Goal: Transaction & Acquisition: Purchase product/service

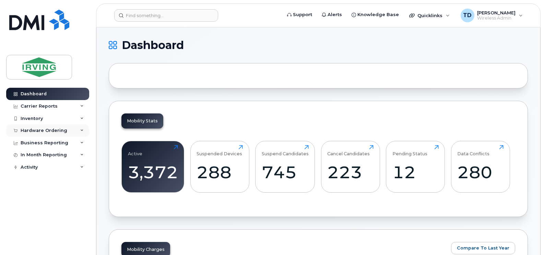
click at [82, 132] on icon at bounding box center [81, 130] width 3 height 3
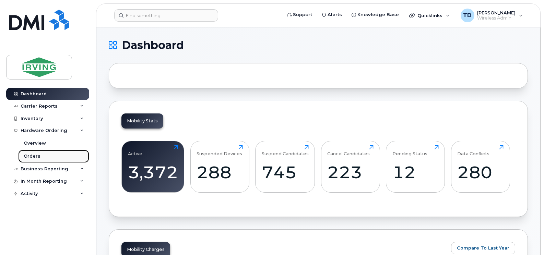
click at [31, 156] on div "Orders" at bounding box center [32, 156] width 17 height 6
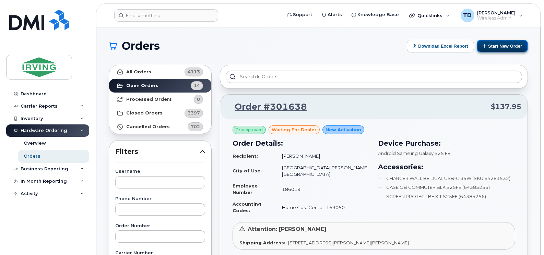
click at [511, 47] on button "Start New Order" at bounding box center [502, 46] width 51 height 13
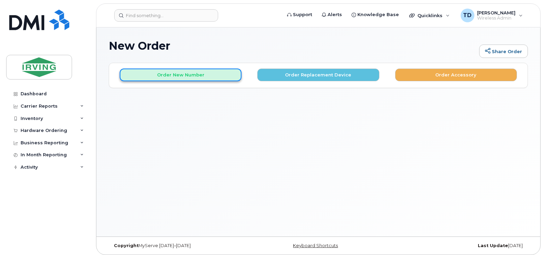
click at [175, 72] on button "Order New Number" at bounding box center [181, 75] width 122 height 13
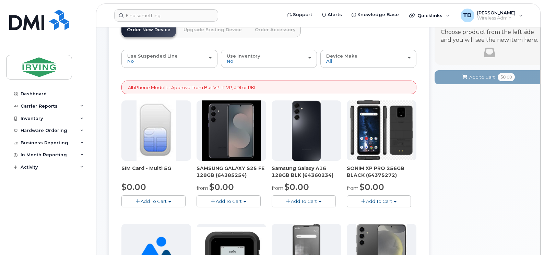
scroll to position [69, 0]
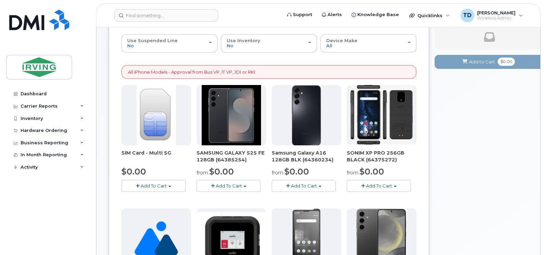
click at [225, 186] on span "Add To Cart" at bounding box center [229, 185] width 26 height 5
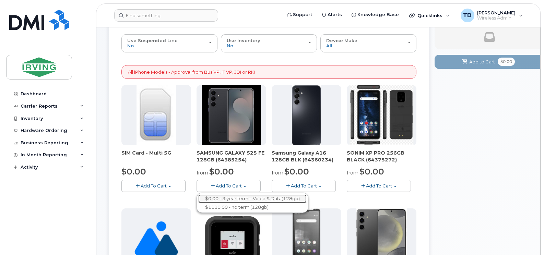
drag, startPoint x: 232, startPoint y: 198, endPoint x: 251, endPoint y: 196, distance: 19.1
click at [232, 198] on link "$0.00 - 3 year term – Voice & Data(128gb)" at bounding box center [252, 199] width 108 height 9
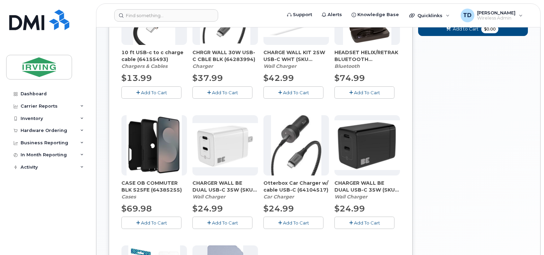
scroll to position [0, 0]
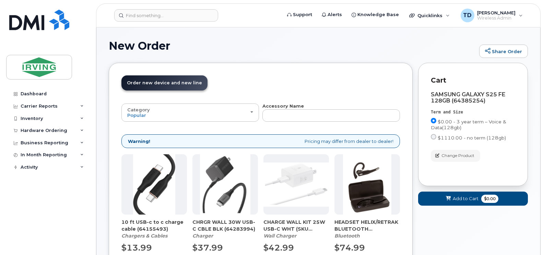
click at [474, 101] on div "SAMSUNG GALAXY S25 FE 128GB (64385254)" at bounding box center [473, 98] width 84 height 12
copy div "64385254"
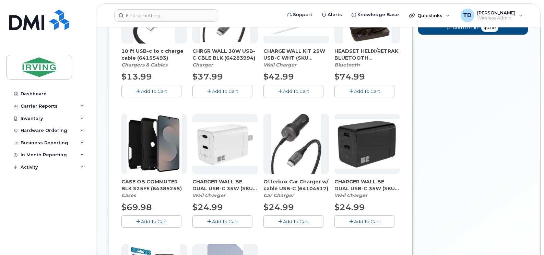
scroll to position [172, 0]
click at [152, 223] on span "Add To Cart" at bounding box center [154, 221] width 26 height 5
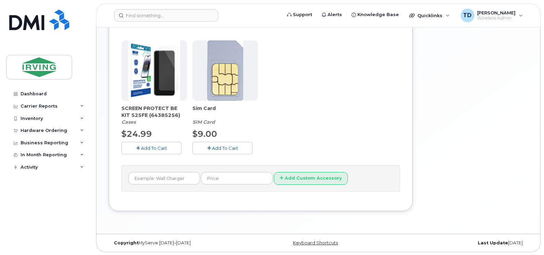
scroll to position [376, 0]
click at [152, 145] on span "Add To Cart" at bounding box center [154, 147] width 26 height 5
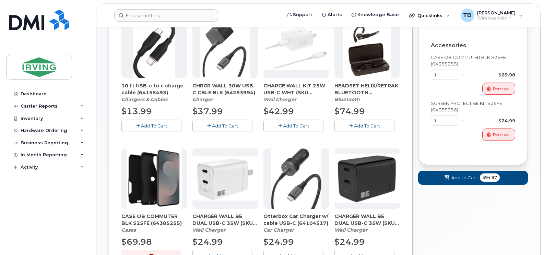
scroll to position [136, 0]
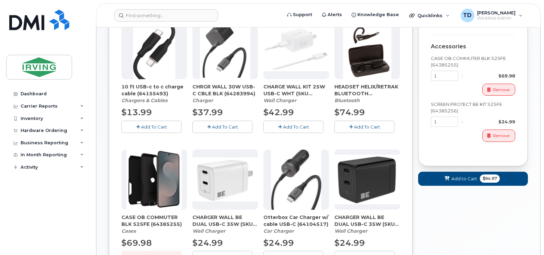
click at [225, 128] on span "Add To Cart" at bounding box center [225, 126] width 26 height 5
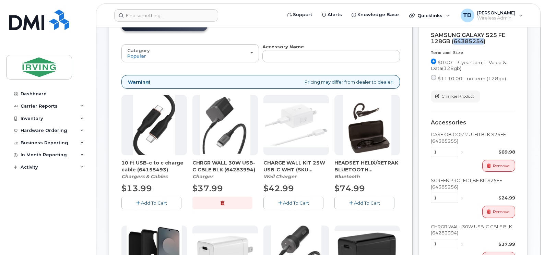
scroll to position [0, 0]
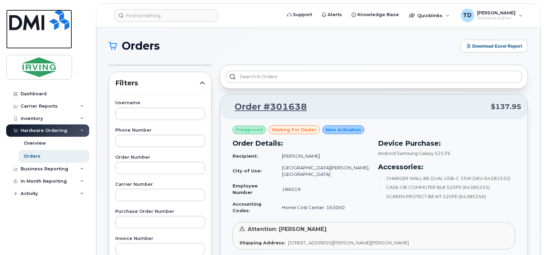
click at [43, 23] on img at bounding box center [39, 20] width 60 height 21
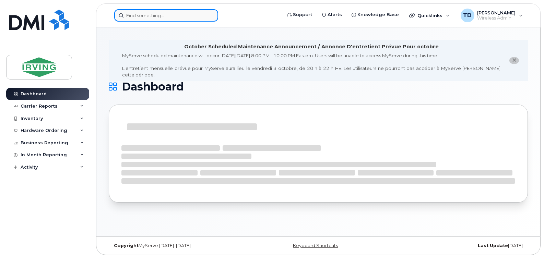
click at [149, 16] on input at bounding box center [166, 15] width 104 height 12
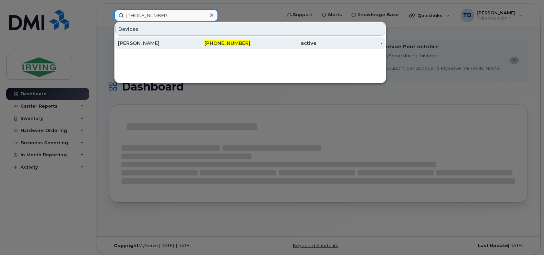
type input "506-313-0068"
click at [301, 44] on div "active" at bounding box center [284, 43] width 66 height 7
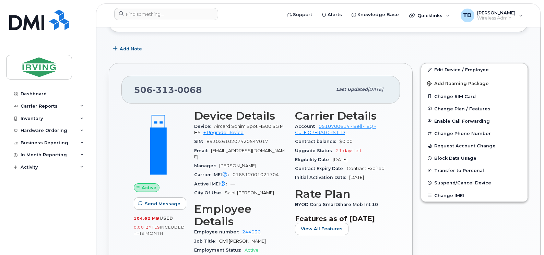
scroll to position [172, 0]
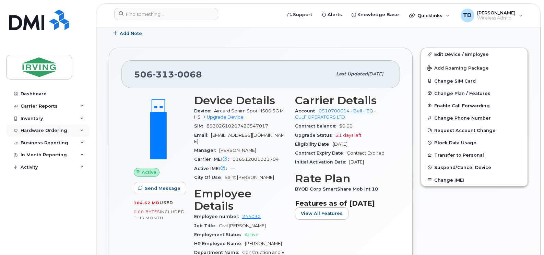
click at [81, 130] on icon at bounding box center [81, 130] width 3 height 3
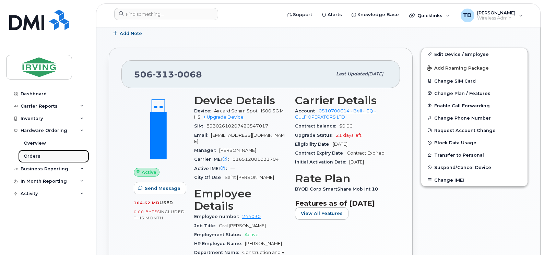
click at [28, 157] on div "Orders" at bounding box center [32, 156] width 17 height 6
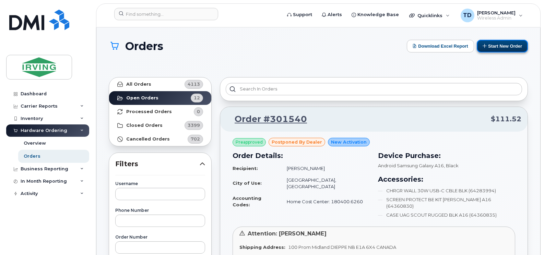
click at [503, 47] on button "Start New Order" at bounding box center [502, 46] width 51 height 13
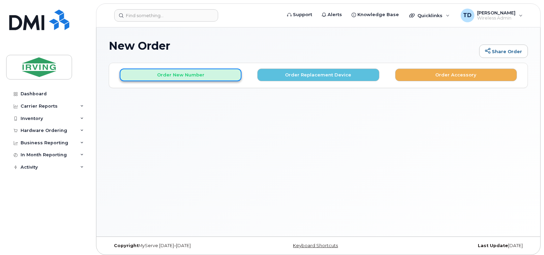
click at [177, 77] on button "Order New Number" at bounding box center [181, 75] width 122 height 13
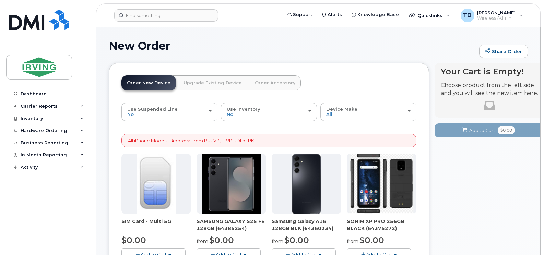
scroll to position [34, 0]
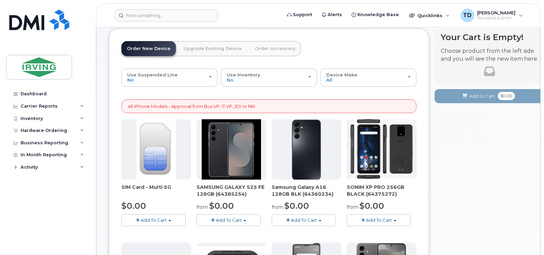
click at [230, 223] on span "Add To Cart" at bounding box center [229, 220] width 26 height 5
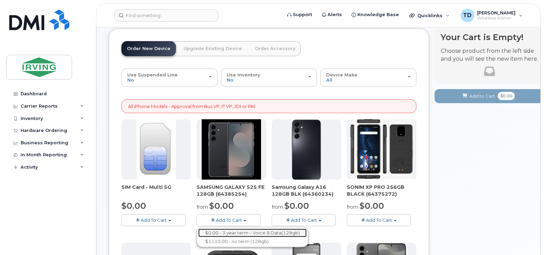
click at [232, 232] on link "$0.00 - 3 year term – Voice & Data(128gb)" at bounding box center [252, 233] width 108 height 9
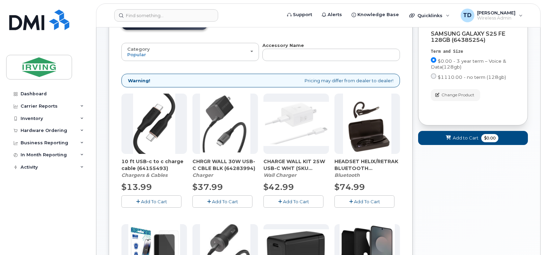
scroll to position [137, 0]
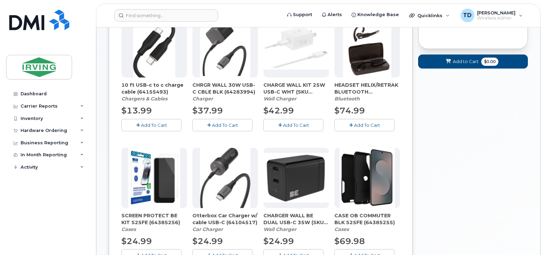
click at [232, 91] on span "CHRGR WALL 30W USB-C CBLE BLK (64283994)" at bounding box center [226, 89] width 66 height 14
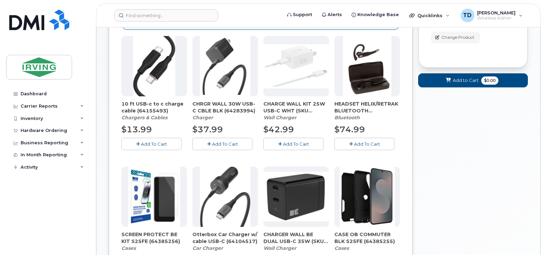
scroll to position [103, 0]
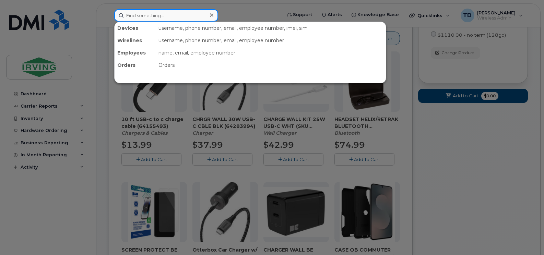
click at [151, 20] on input at bounding box center [166, 15] width 104 height 12
click at [157, 11] on input at bounding box center [166, 15] width 104 height 12
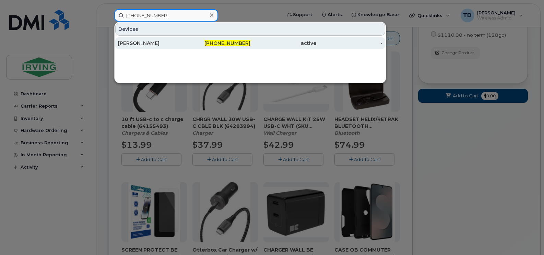
type input "506-313-0068"
drag, startPoint x: 154, startPoint y: 45, endPoint x: 171, endPoint y: 45, distance: 16.5
click at [154, 45] on div "[PERSON_NAME]" at bounding box center [151, 43] width 66 height 7
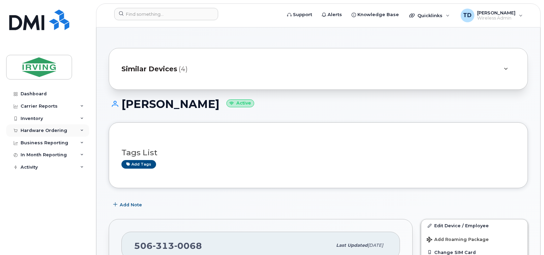
click at [83, 128] on div "Hardware Ordering" at bounding box center [47, 131] width 83 height 12
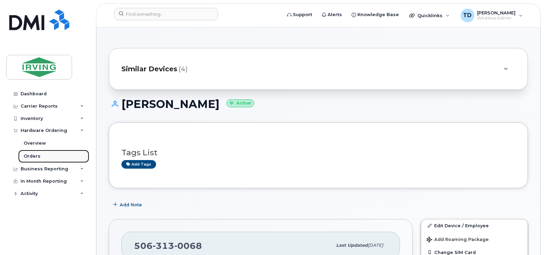
click at [34, 158] on div "Orders" at bounding box center [32, 156] width 17 height 6
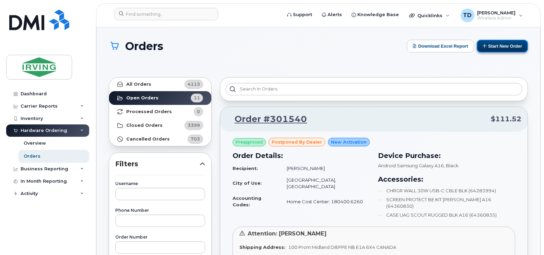
click at [499, 43] on button "Start New Order" at bounding box center [502, 46] width 51 height 13
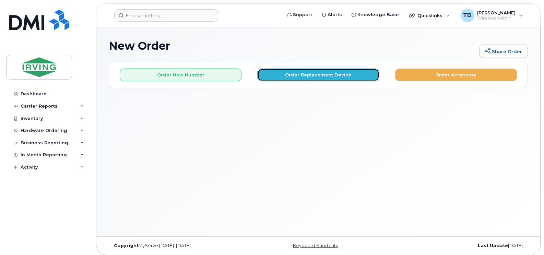
click at [334, 75] on button "Order Replacement Device" at bounding box center [318, 75] width 122 height 13
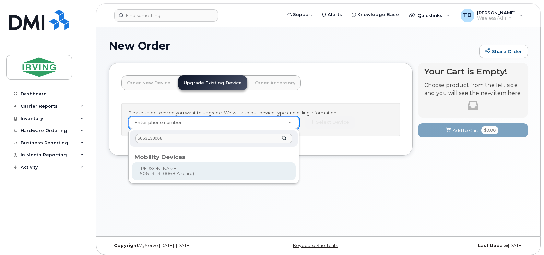
type input "5063130068"
type input "1233729"
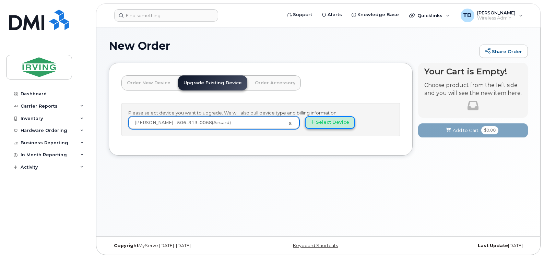
click at [339, 119] on button "Select Device" at bounding box center [330, 122] width 50 height 13
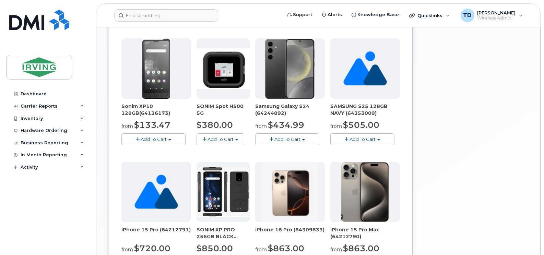
scroll to position [240, 0]
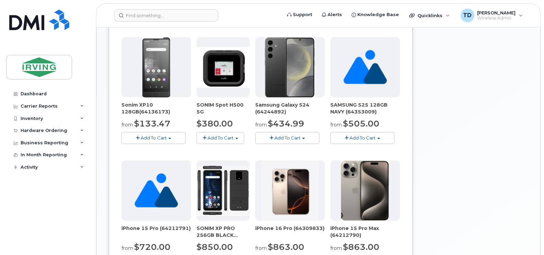
click at [217, 137] on span "Add To Cart" at bounding box center [221, 137] width 26 height 5
click at [237, 152] on link "$380.00 - Full Retail Price" at bounding box center [233, 151] width 71 height 9
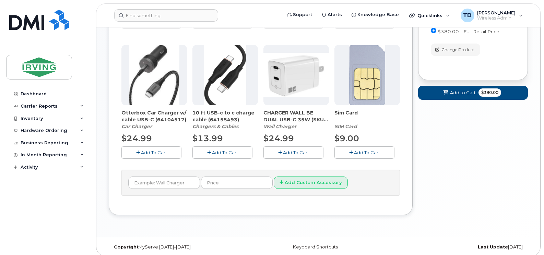
scroll to position [103, 0]
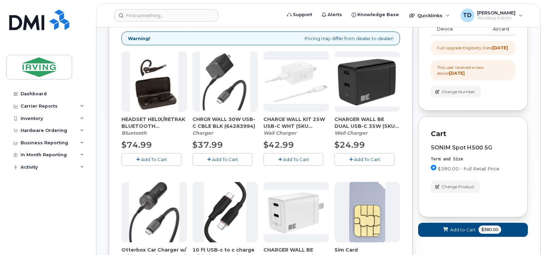
click at [458, 162] on div "Term and Size" at bounding box center [473, 159] width 84 height 6
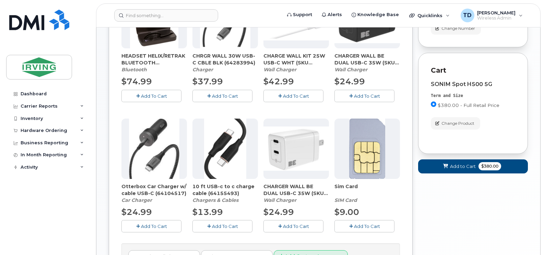
scroll to position [206, 0]
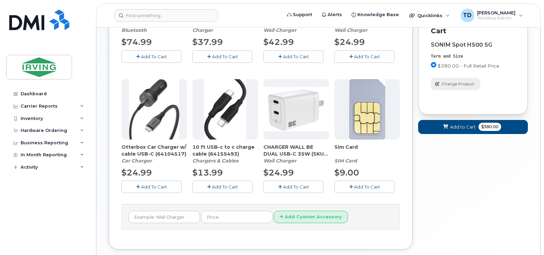
click at [460, 87] on span "Change Product" at bounding box center [458, 84] width 33 height 6
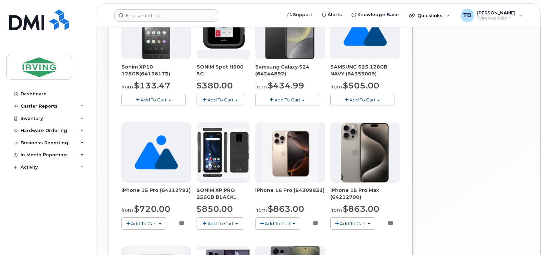
scroll to position [268, 0]
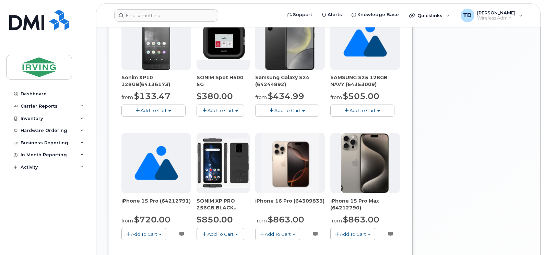
click at [225, 47] on img at bounding box center [223, 40] width 53 height 41
click at [222, 84] on span "SONIM Spot H500 5G" at bounding box center [223, 81] width 53 height 14
click at [221, 76] on span "SONIM Spot H500 5G" at bounding box center [223, 81] width 53 height 14
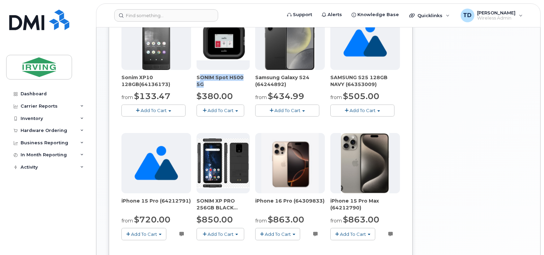
click at [221, 76] on span "SONIM Spot H500 5G" at bounding box center [223, 81] width 53 height 14
click at [221, 109] on span "Add To Cart" at bounding box center [221, 110] width 26 height 5
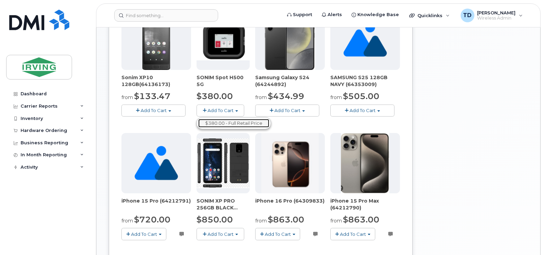
click at [223, 124] on link "$380.00 - Full Retail Price" at bounding box center [233, 123] width 71 height 9
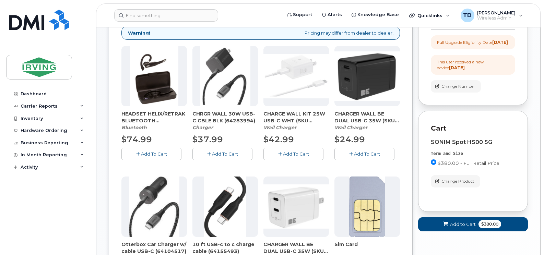
scroll to position [108, 0]
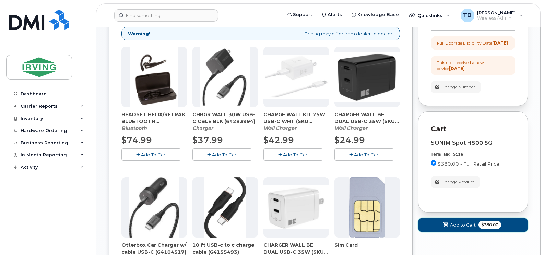
click at [454, 229] on span "Add to Cart" at bounding box center [463, 225] width 26 height 7
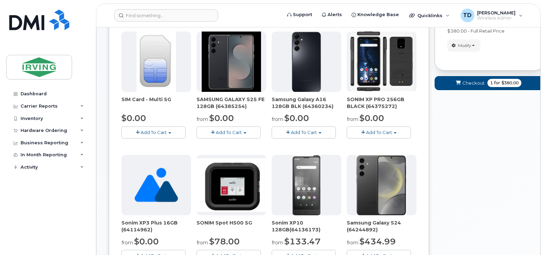
scroll to position [55, 0]
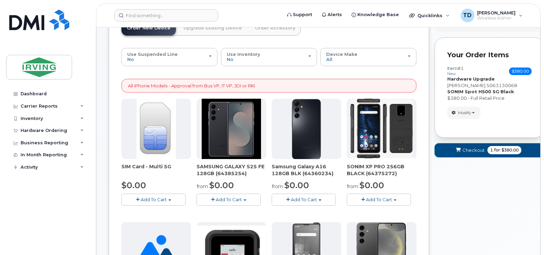
drag, startPoint x: 476, startPoint y: 153, endPoint x: 450, endPoint y: 147, distance: 27.1
click at [476, 153] on span "Checkout" at bounding box center [474, 150] width 22 height 7
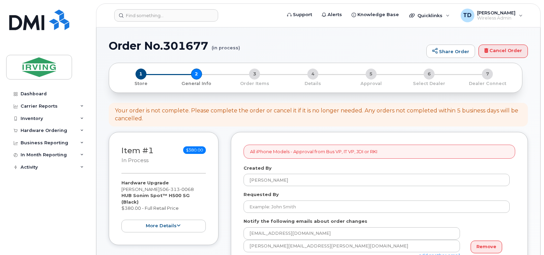
select select
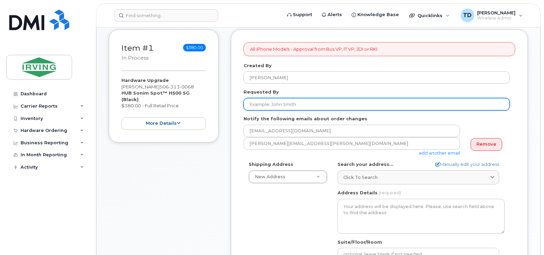
scroll to position [103, 0]
click at [292, 106] on input "Requested By" at bounding box center [377, 104] width 266 height 12
type input "[PERSON_NAME]"
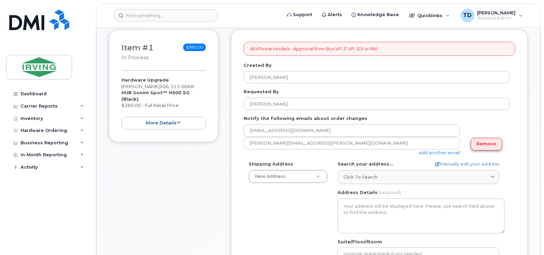
click at [496, 143] on link "Remove" at bounding box center [487, 144] width 32 height 13
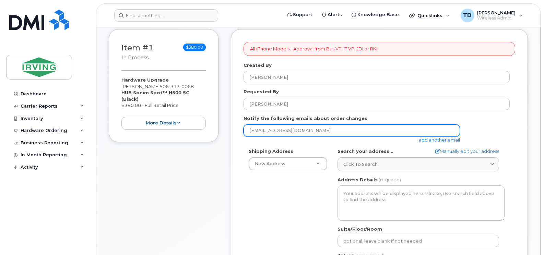
click at [323, 126] on input "[EMAIL_ADDRESS][DOMAIN_NAME]" at bounding box center [352, 131] width 217 height 12
type input "jdiswitchboard@jdirving.com"
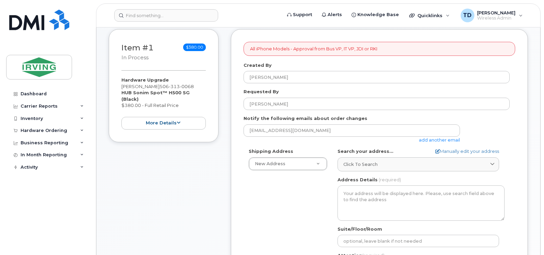
click at [173, 223] on div "Item #1 in process $380.00 Hardware Upgrade Fabian Brown 506 313 0068 HUB Sonim…" at bounding box center [164, 224] width 110 height 391
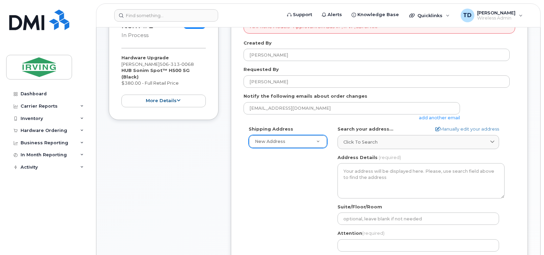
scroll to position [137, 0]
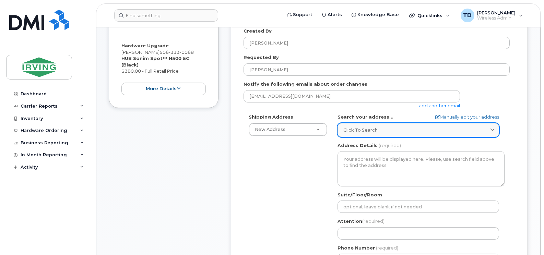
click at [358, 129] on span "Click to search" at bounding box center [361, 130] width 34 height 7
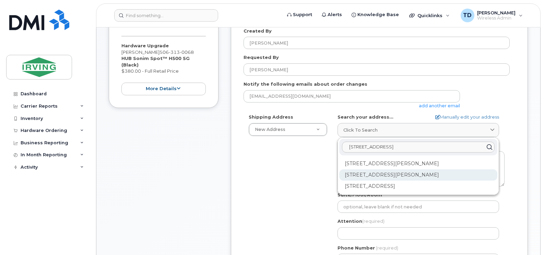
type input "380 bayside drive"
click at [380, 175] on div "380 Bayside Dr Saint John NB E2J 4Y8" at bounding box center [418, 175] width 158 height 11
select select
type textarea "380 Bayside Dr SAINT JOHN NB E2J 4Y8 CANADA"
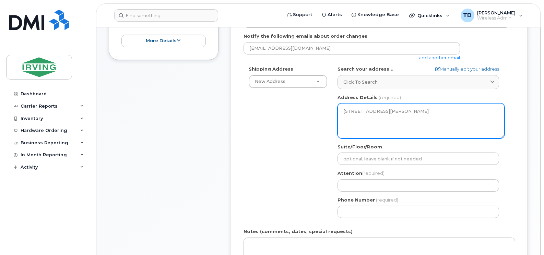
scroll to position [206, 0]
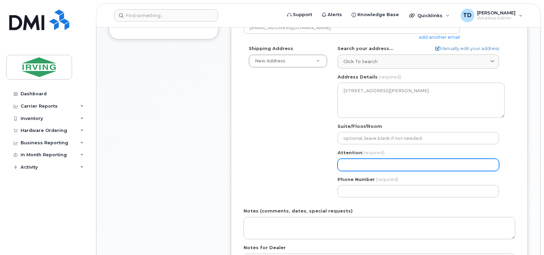
click at [370, 164] on input "Attention (required)" at bounding box center [419, 165] width 162 height 12
click at [350, 162] on input "Attention (required)" at bounding box center [419, 165] width 162 height 12
select select
type input "E"
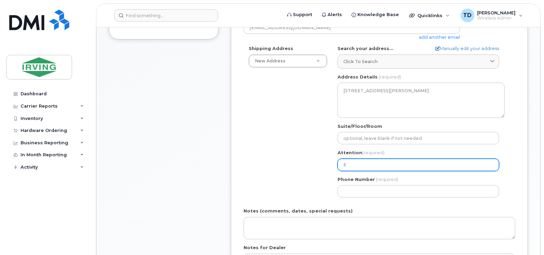
select select
type input "El"
select select
type input "Elm"
select select
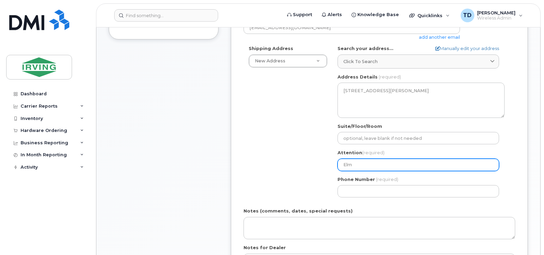
type input "Elme"
select select
type input "Elmer"
select select
type input "Elmer C"
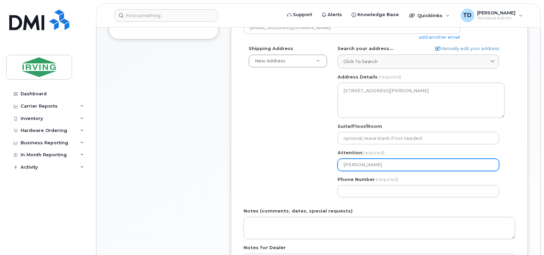
select select
type input "Elmer Ca"
select select
type input "Elmer Cac"
select select
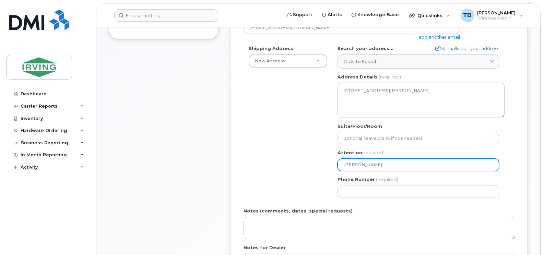
type input "Elmer Cace"
select select
type input "Elmer Cacer"
select select
type input "Elmer Cacere"
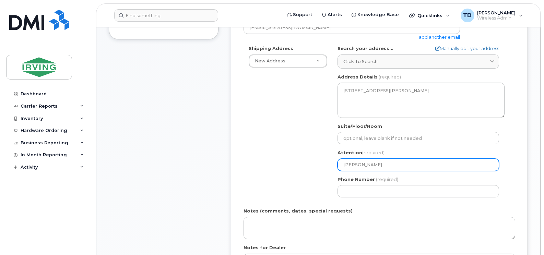
select select
type input "[PERSON_NAME]"
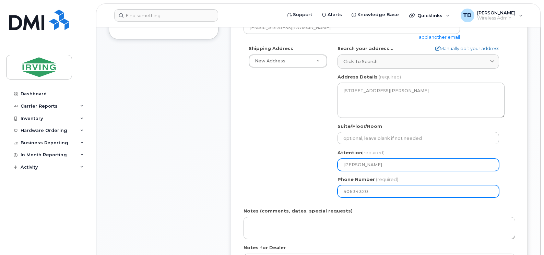
type input "506343204"
select select
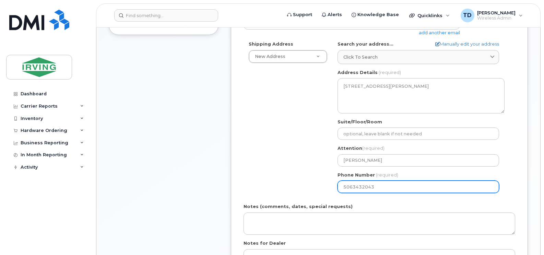
scroll to position [275, 0]
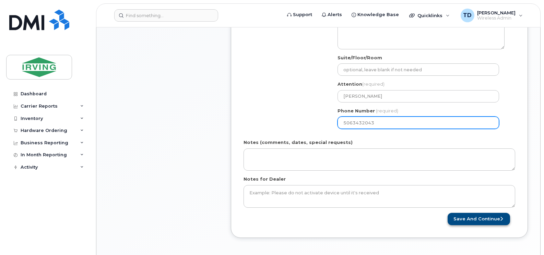
type input "5063432043"
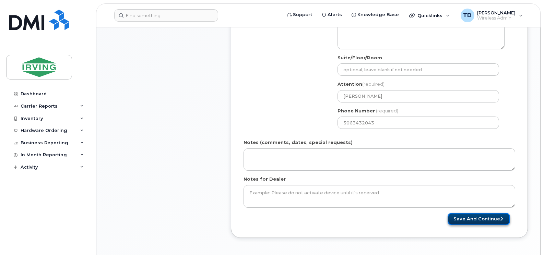
click at [474, 216] on button "Save and Continue" at bounding box center [479, 219] width 62 height 13
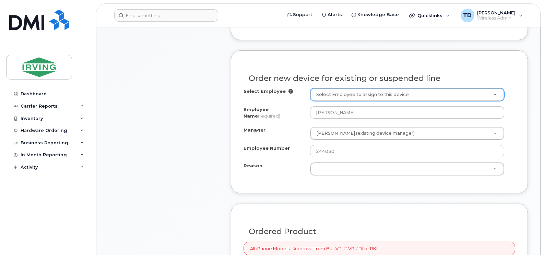
scroll to position [373, 0]
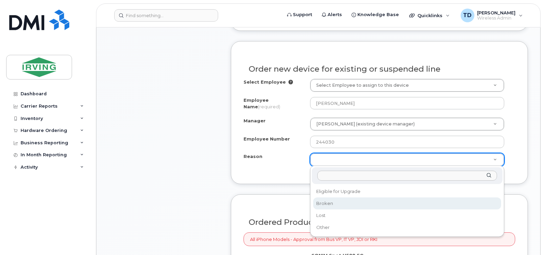
select select "broken"
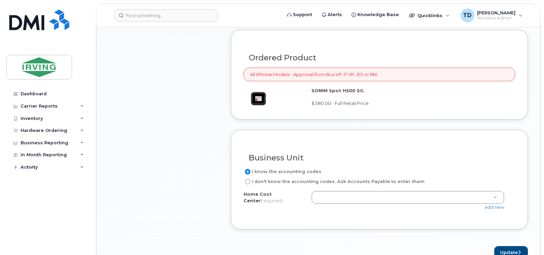
scroll to position [579, 0]
